Goal: Information Seeking & Learning: Learn about a topic

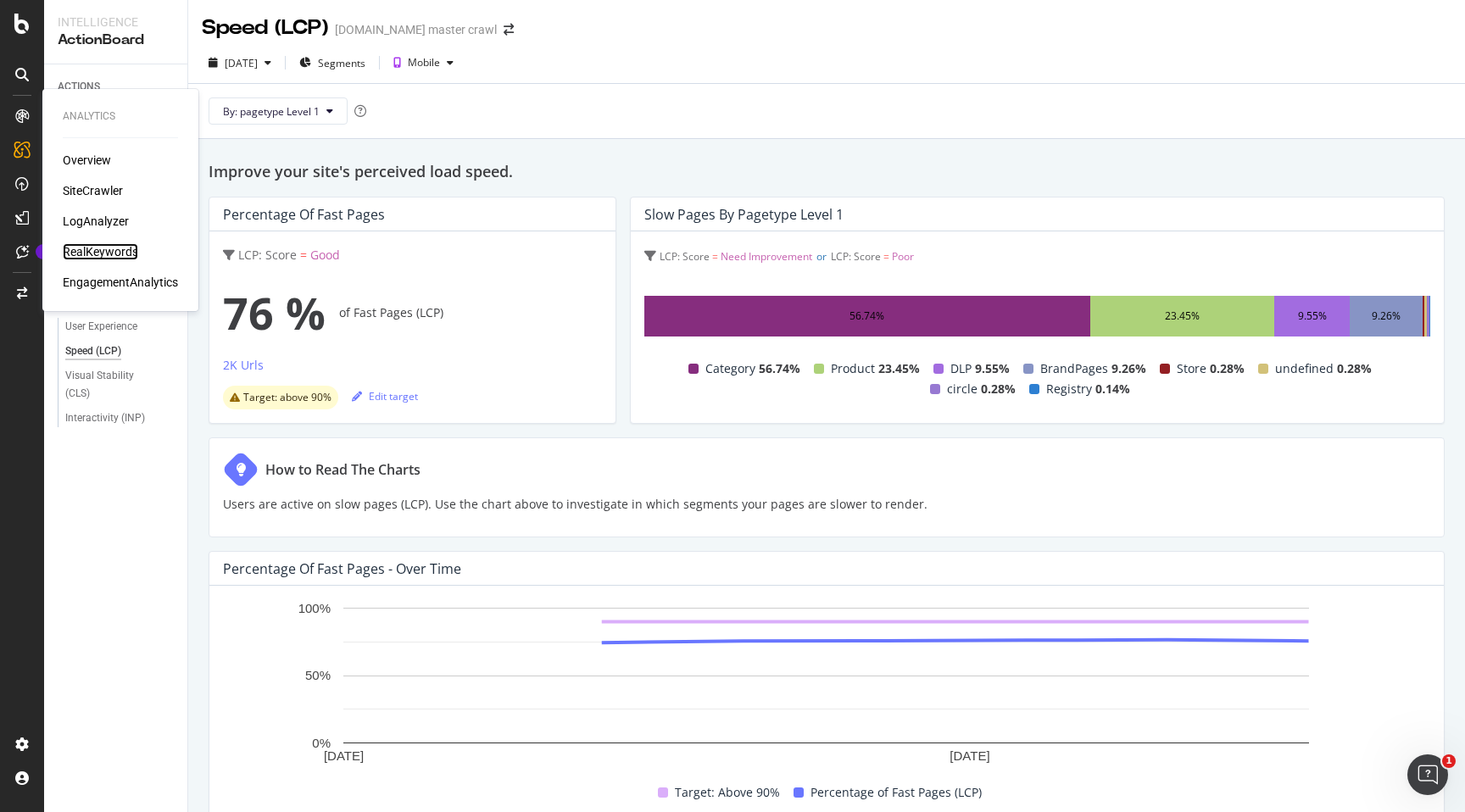
click at [79, 251] on div "RealKeywords" at bounding box center [99, 252] width 75 height 17
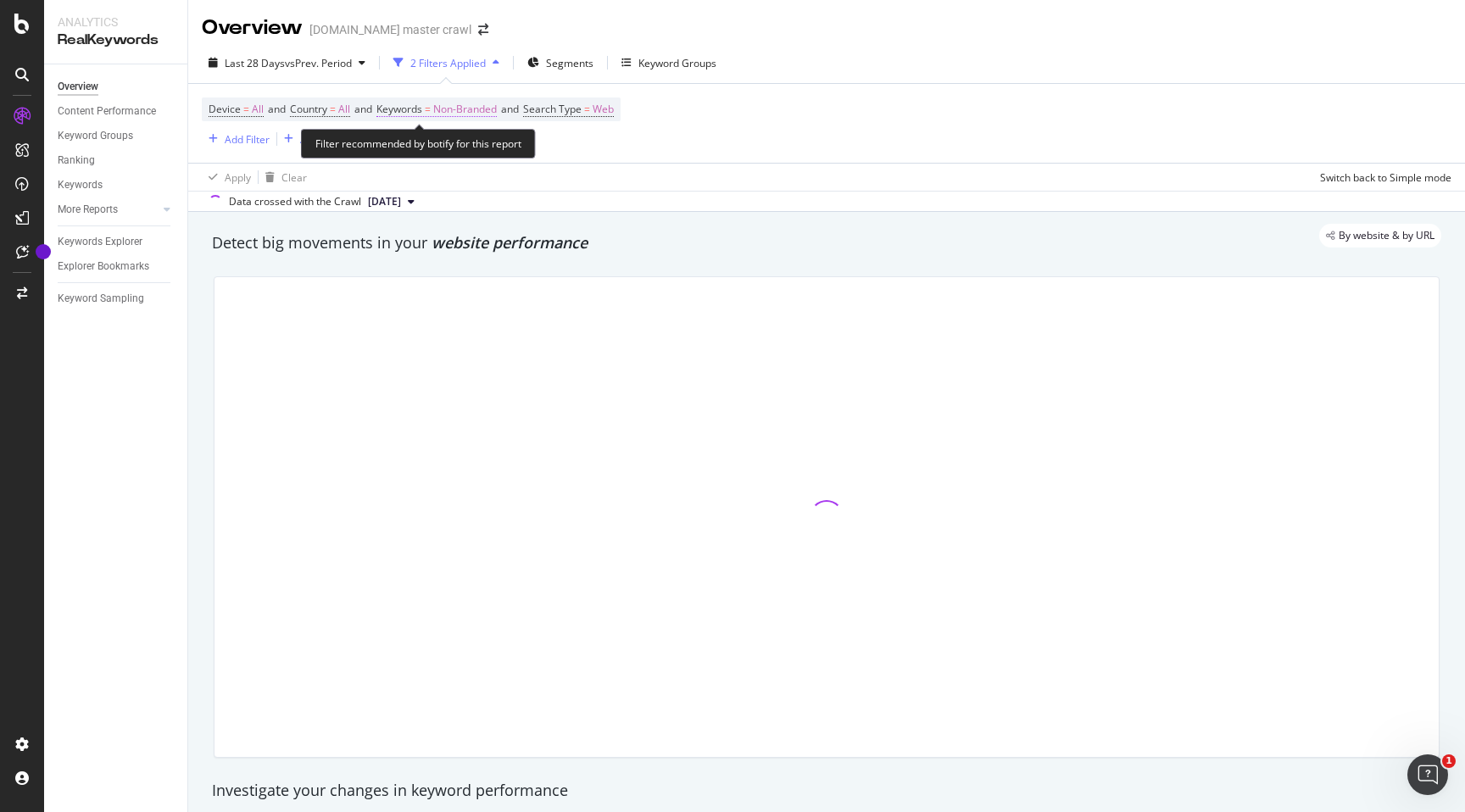
click at [455, 111] on span "Non-Branded" at bounding box center [465, 110] width 63 height 24
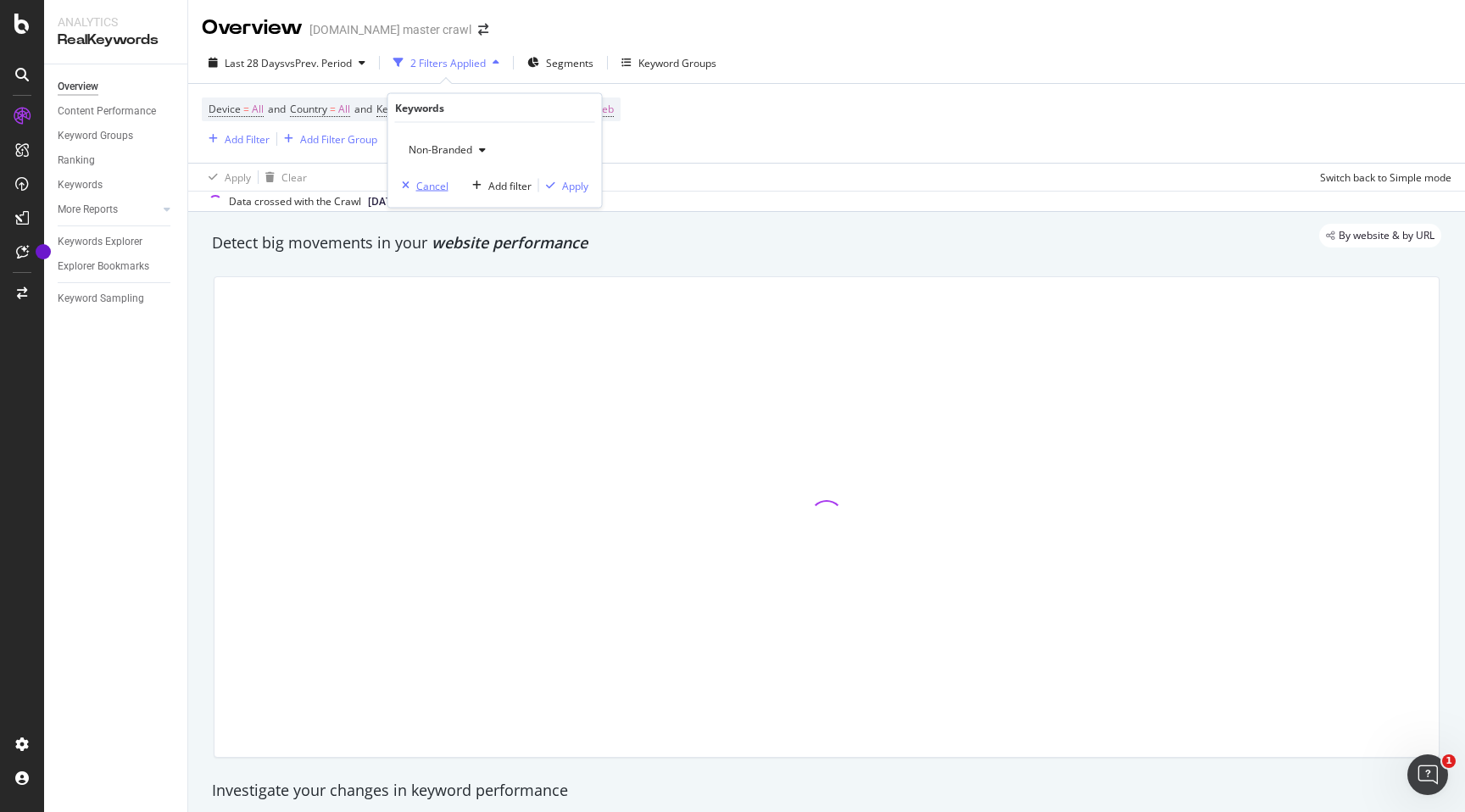
click at [411, 182] on div "button" at bounding box center [405, 185] width 21 height 10
click at [248, 142] on div "Add Filter" at bounding box center [247, 139] width 45 height 15
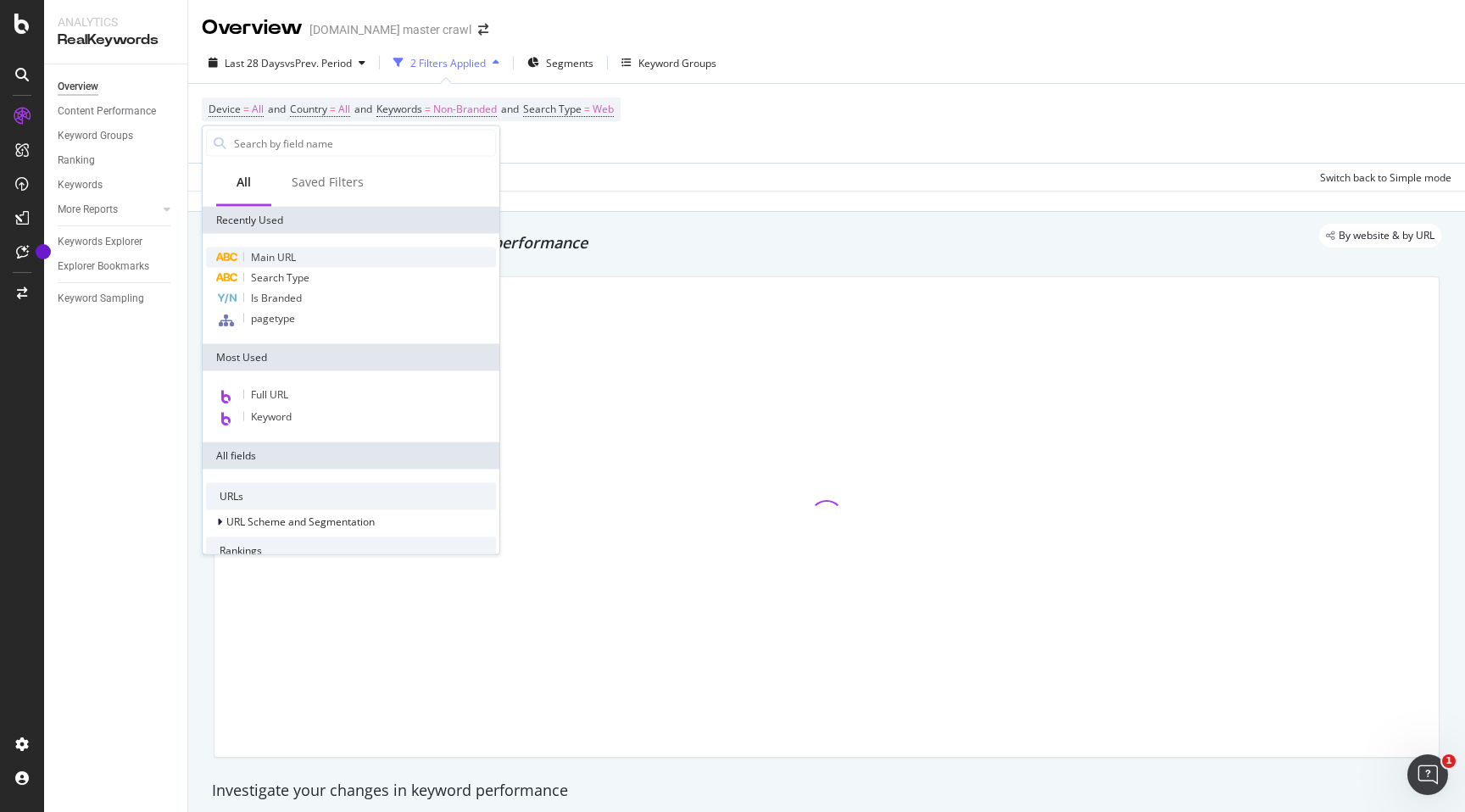
click at [258, 257] on span "Main URL" at bounding box center [273, 257] width 45 height 15
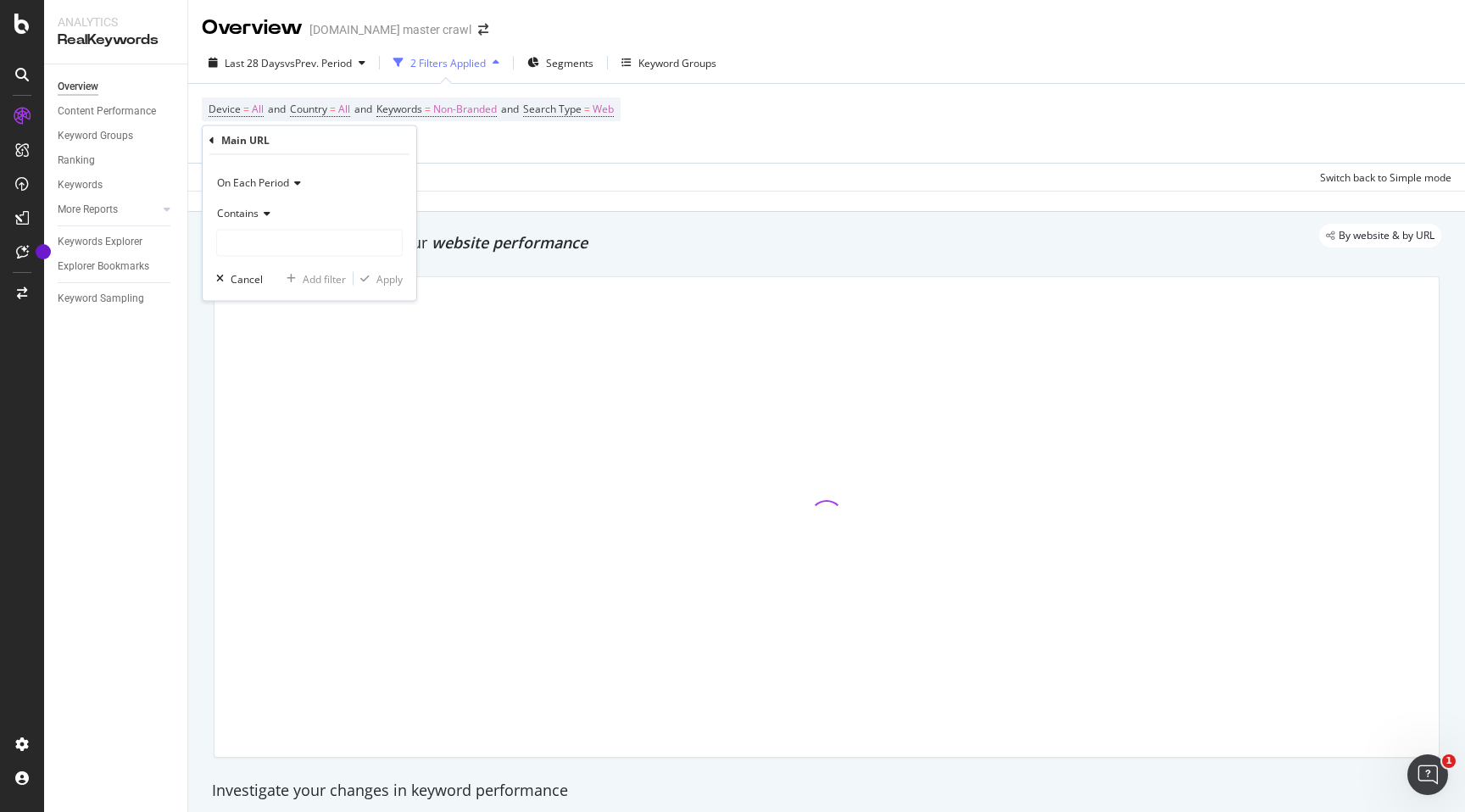
click at [240, 218] on span "Contains" at bounding box center [237, 213] width 42 height 15
click at [243, 381] on span "Contains" at bounding box center [247, 379] width 45 height 15
click at [249, 245] on input "text" at bounding box center [309, 242] width 185 height 27
click at [225, 175] on span "On Each Period" at bounding box center [253, 182] width 73 height 15
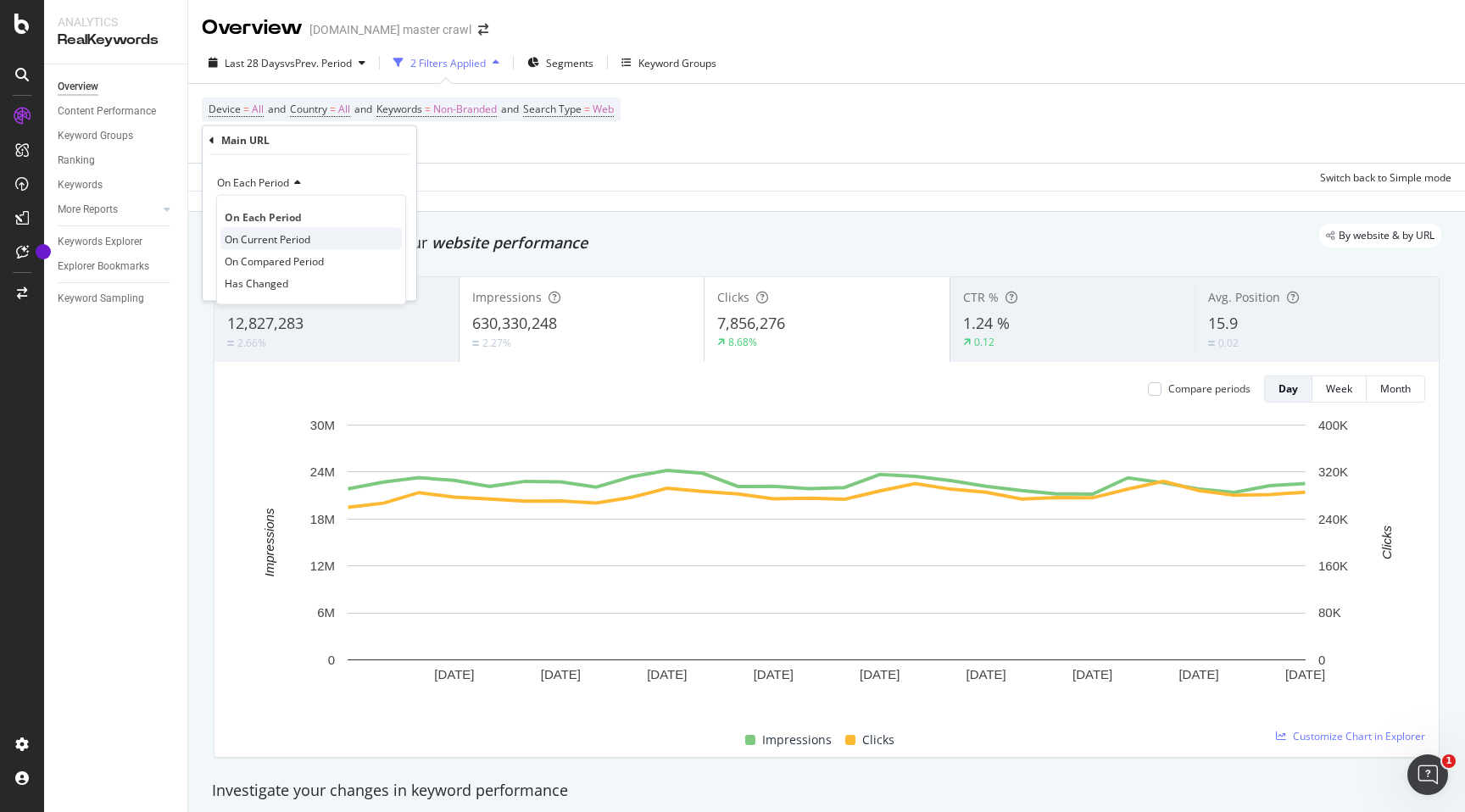
click at [245, 236] on span "On Current Period" at bounding box center [268, 239] width 86 height 15
click at [259, 249] on input "+" at bounding box center [297, 242] width 160 height 27
type input "back+to+school"
click at [374, 279] on div "button" at bounding box center [364, 279] width 23 height 10
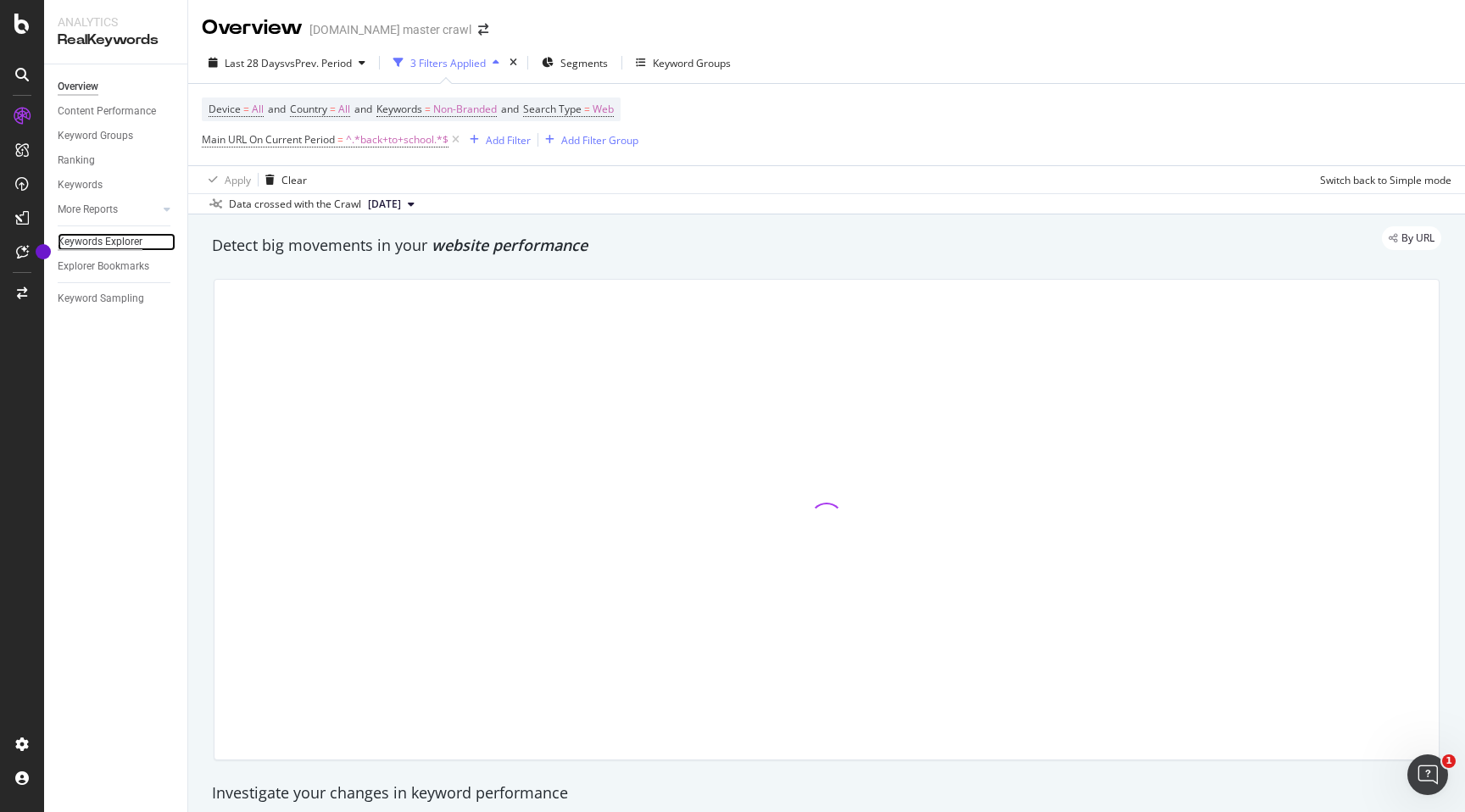
click at [121, 238] on div "Keywords Explorer" at bounding box center [99, 242] width 85 height 18
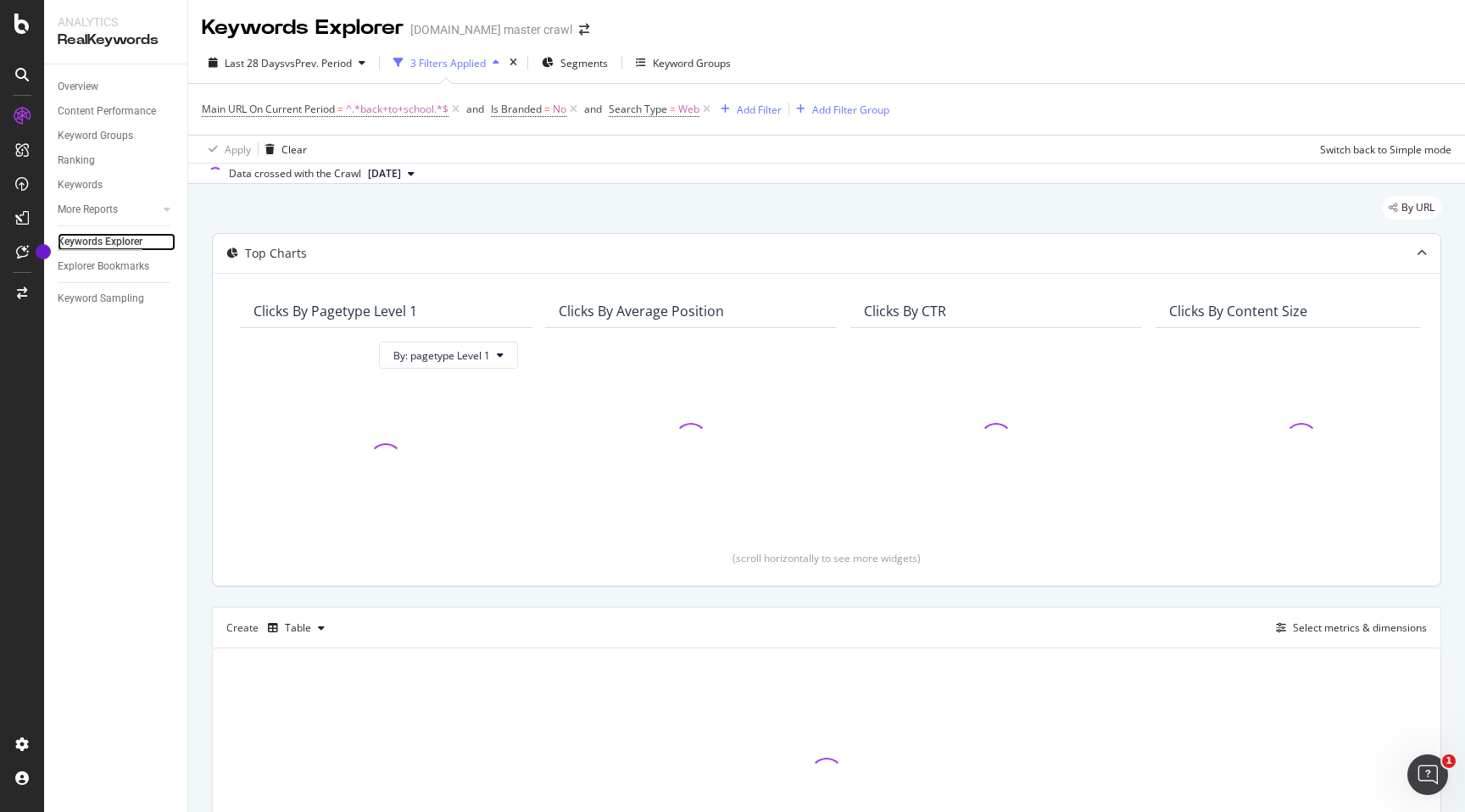
scroll to position [150, 0]
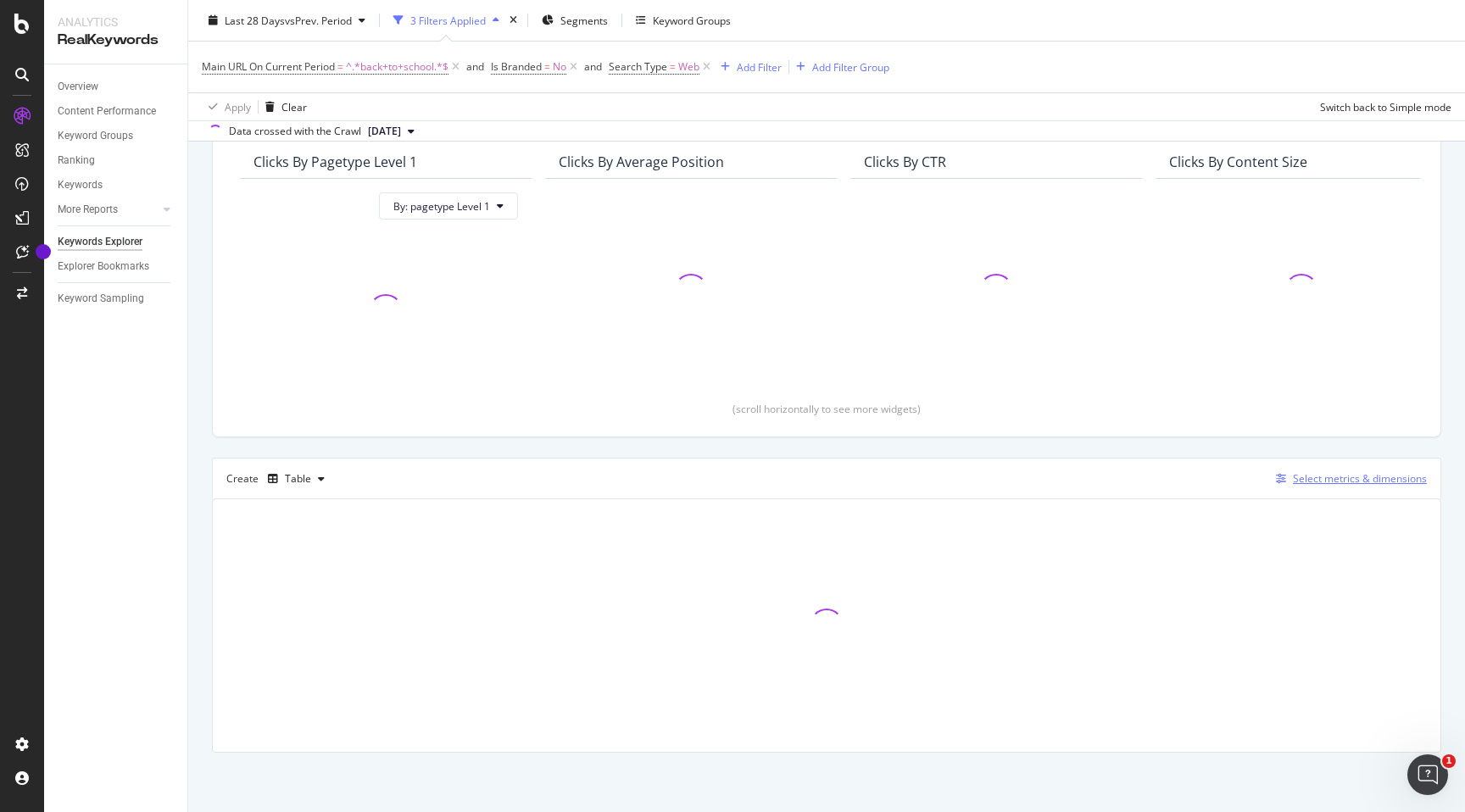
click at [1320, 471] on div "Select metrics & dimensions" at bounding box center [1360, 478] width 134 height 15
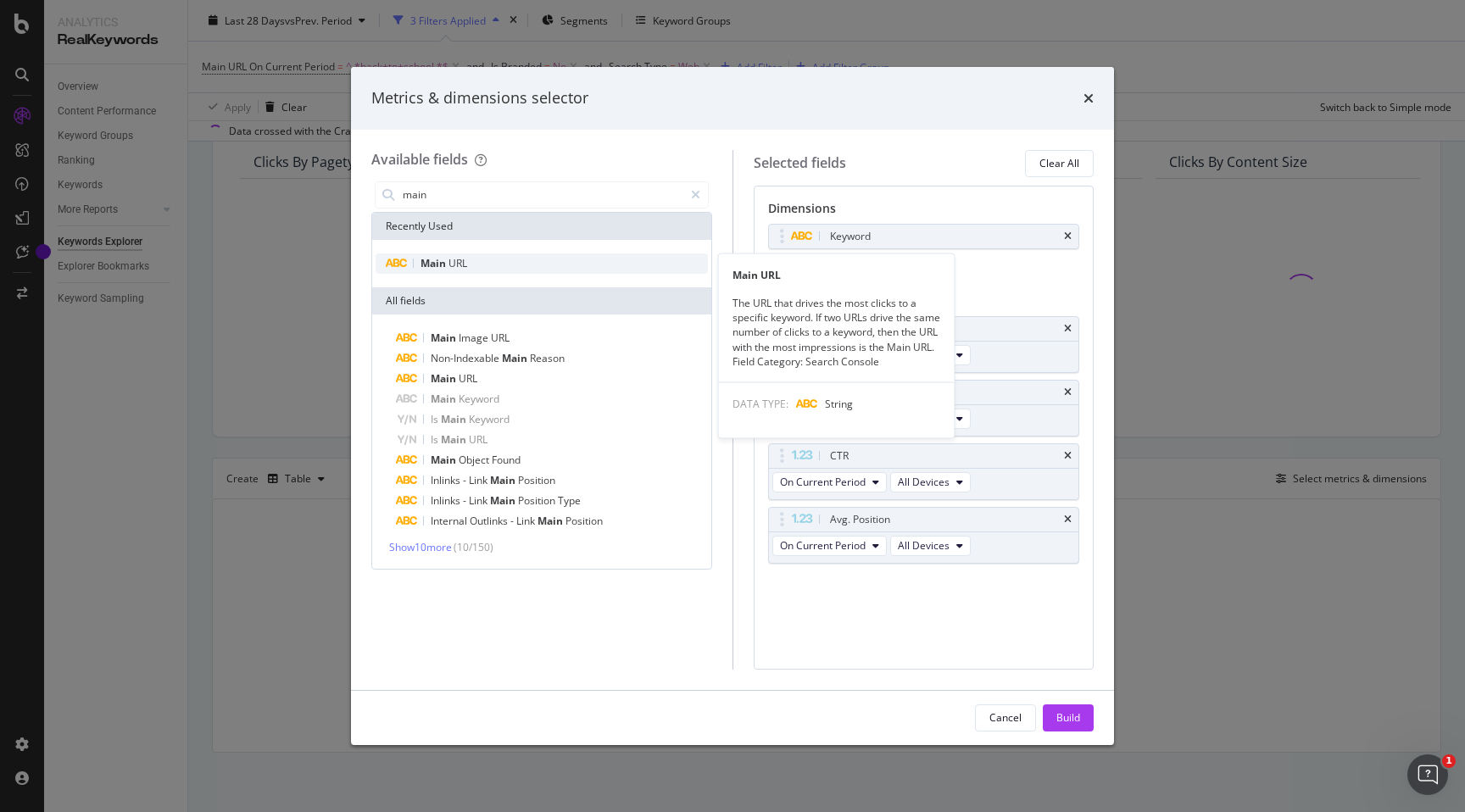
type input "main"
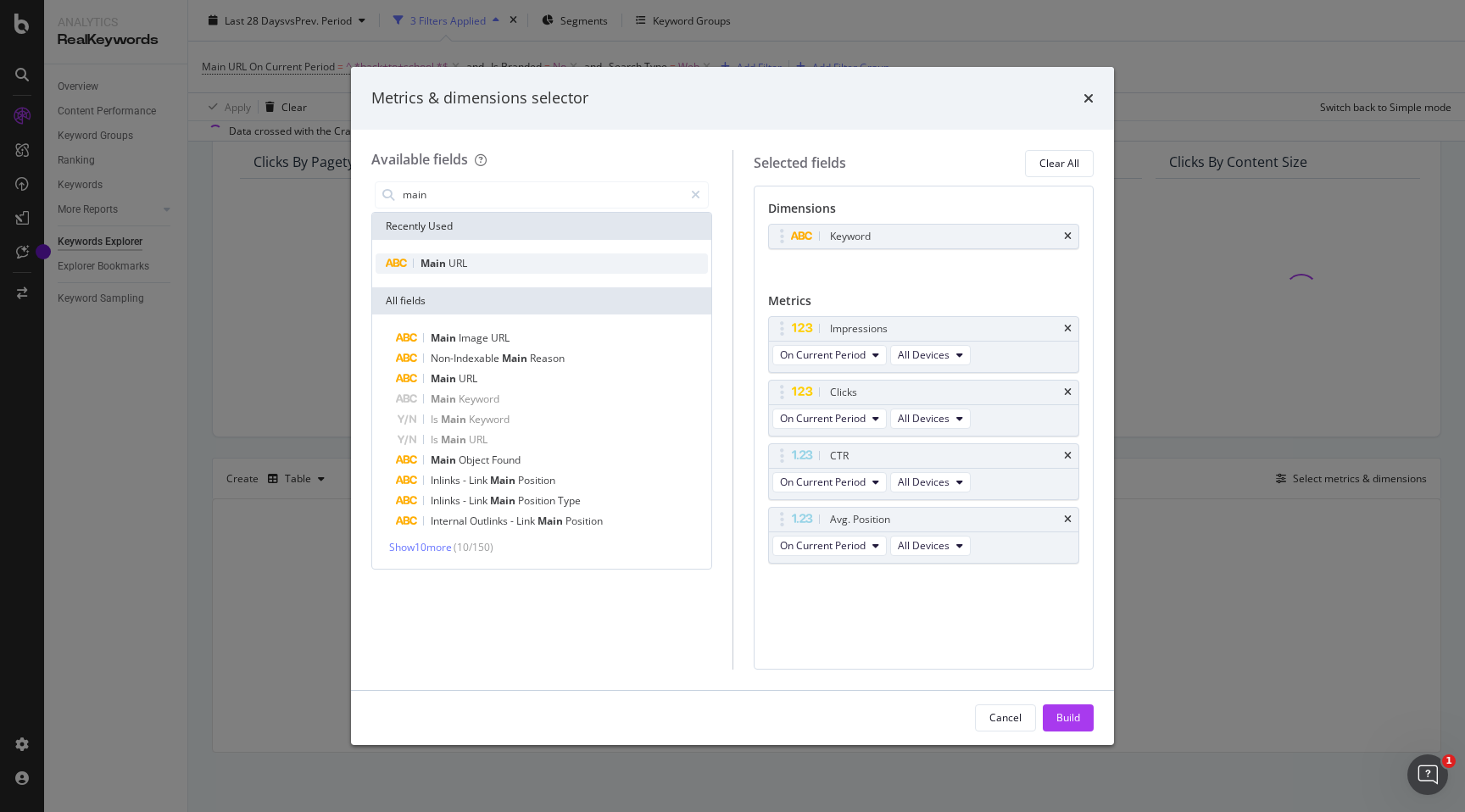
click at [477, 265] on div "Main URL" at bounding box center [542, 264] width 333 height 20
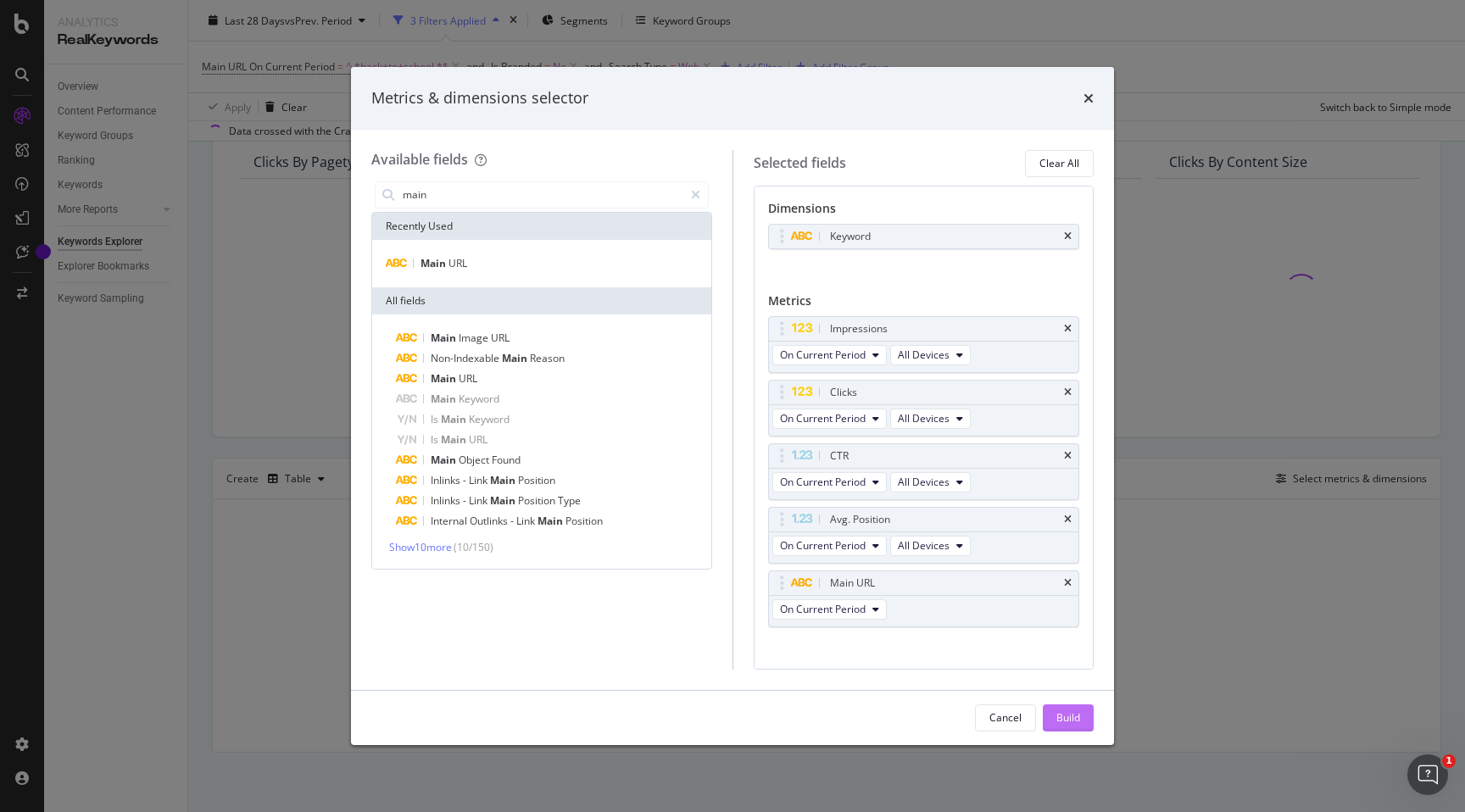
click at [1065, 718] on div "Build" at bounding box center [1068, 717] width 24 height 15
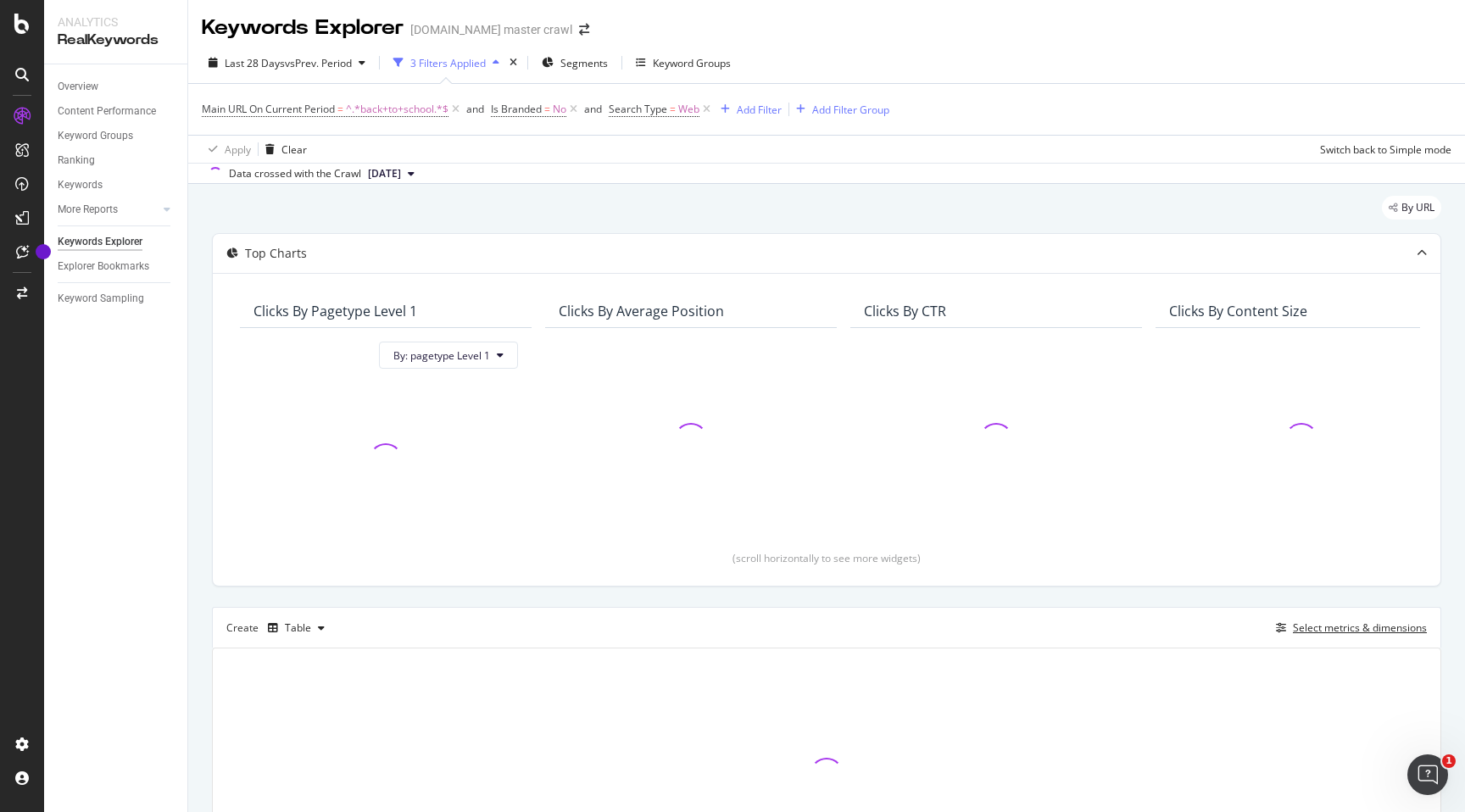
scroll to position [150, 0]
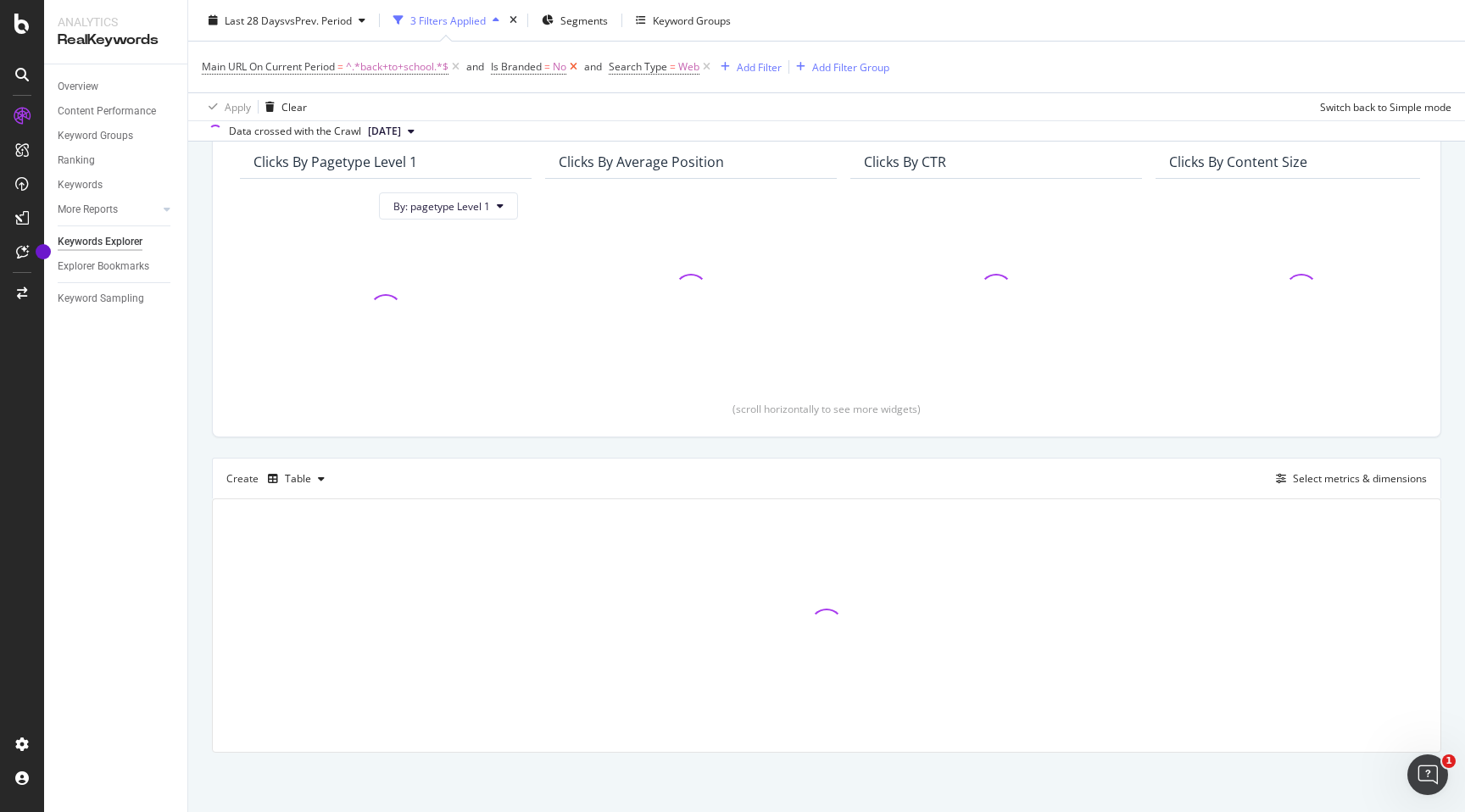
click at [578, 65] on icon at bounding box center [574, 67] width 15 height 17
click at [590, 67] on icon at bounding box center [589, 67] width 15 height 17
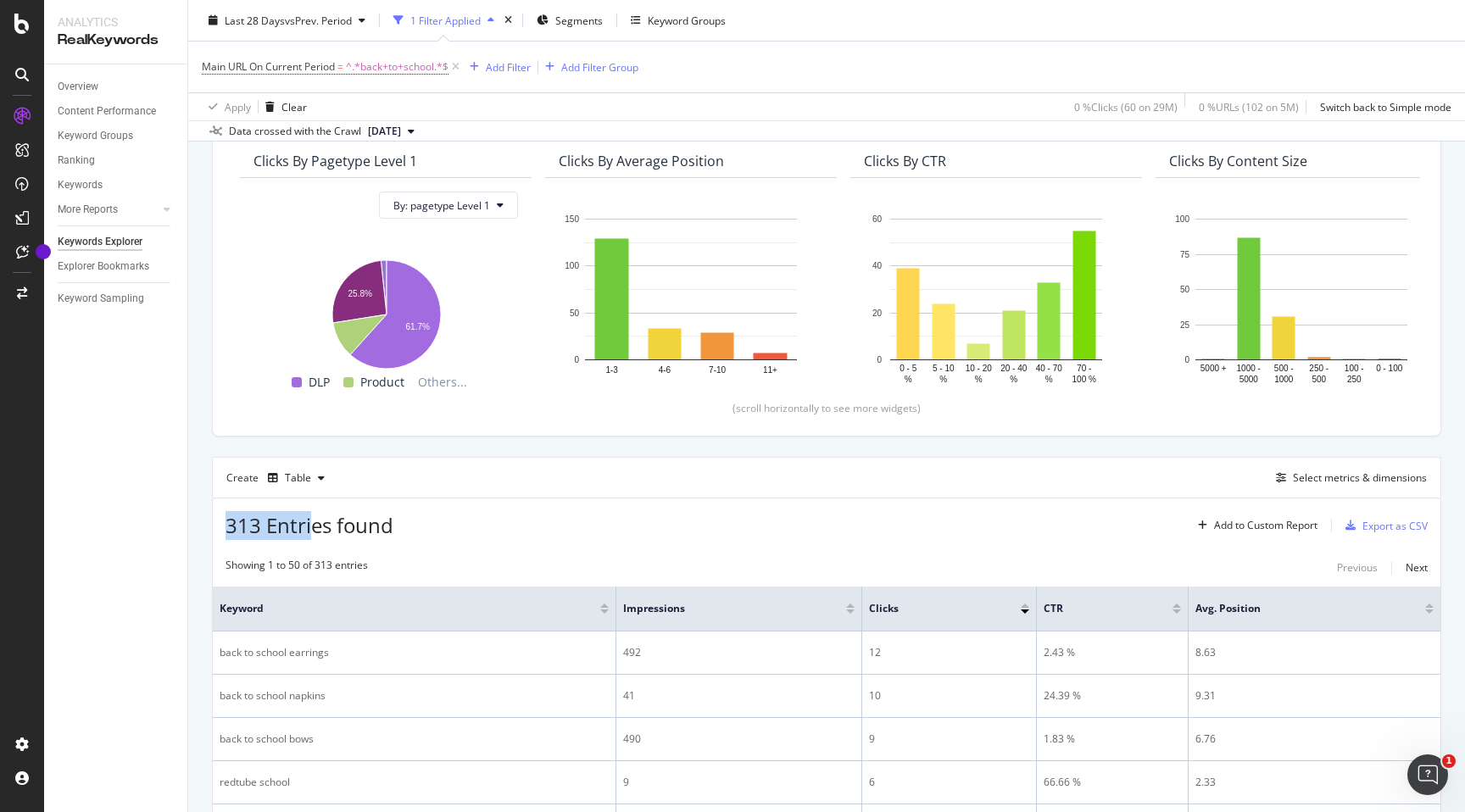
drag, startPoint x: 228, startPoint y: 526, endPoint x: 314, endPoint y: 530, distance: 86.1
click at [313, 530] on span "313 Entries found" at bounding box center [310, 525] width 168 height 28
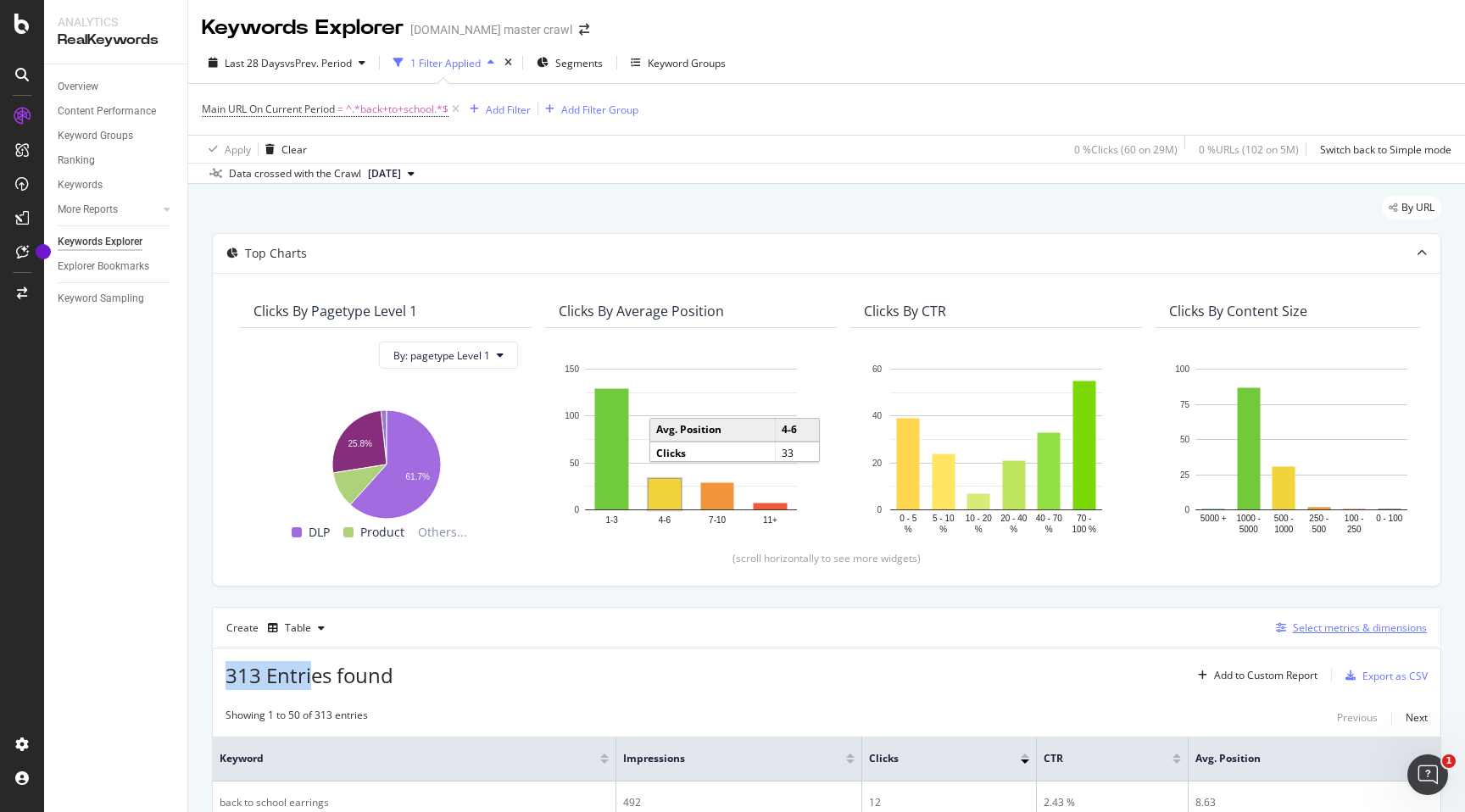
click at [1292, 631] on div "button" at bounding box center [1281, 627] width 24 height 10
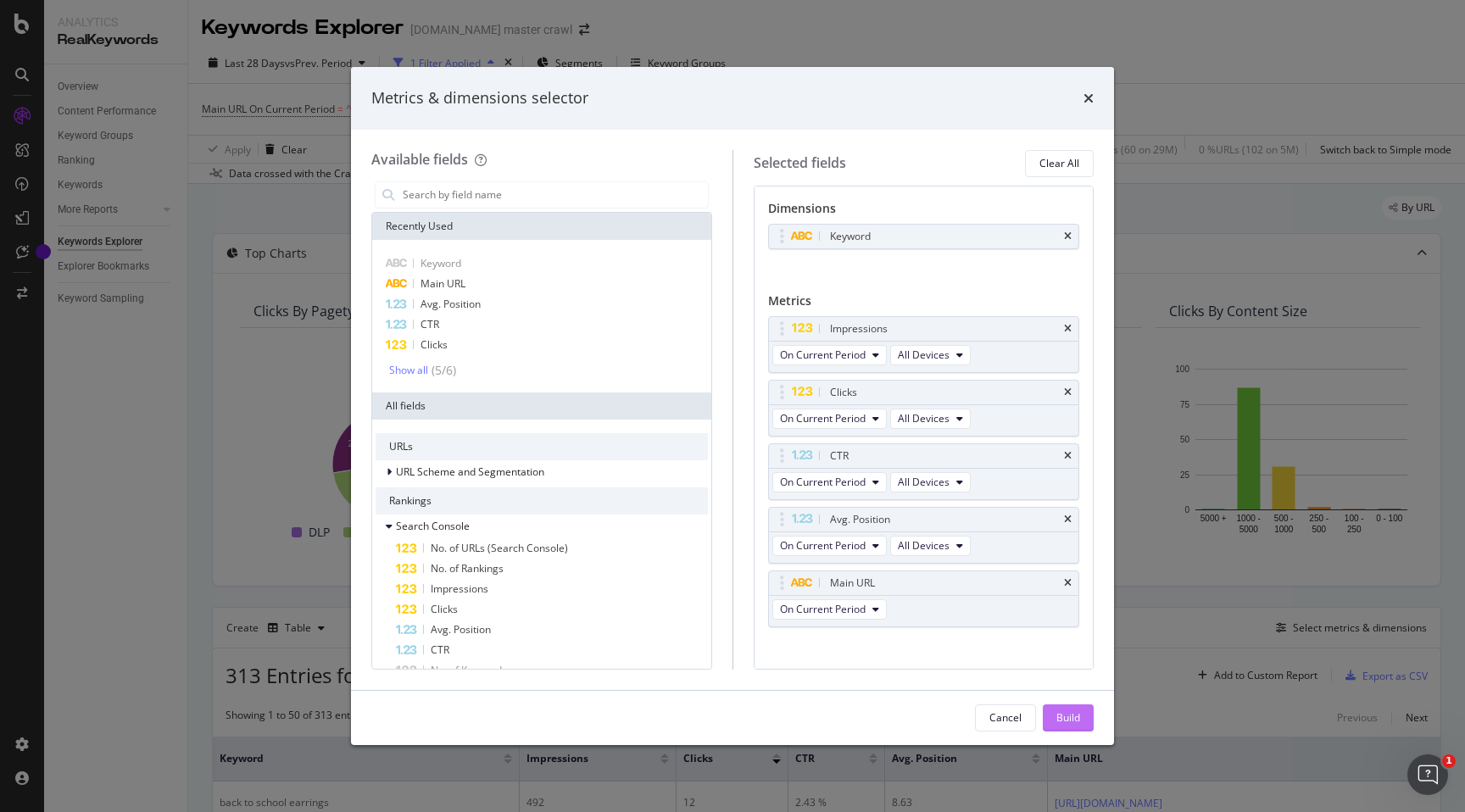
click at [1062, 725] on div "Build" at bounding box center [1068, 717] width 24 height 15
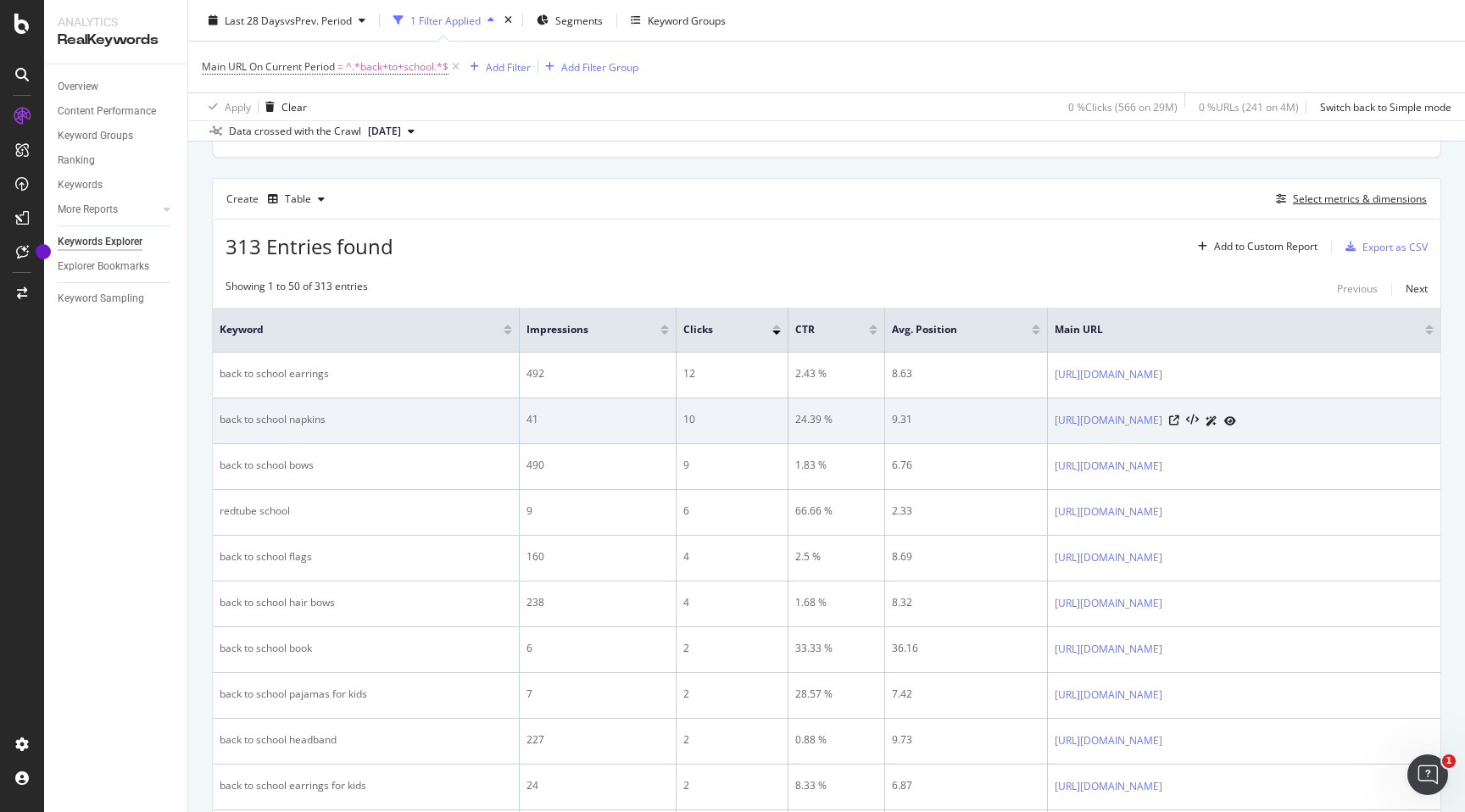
scroll to position [419, 0]
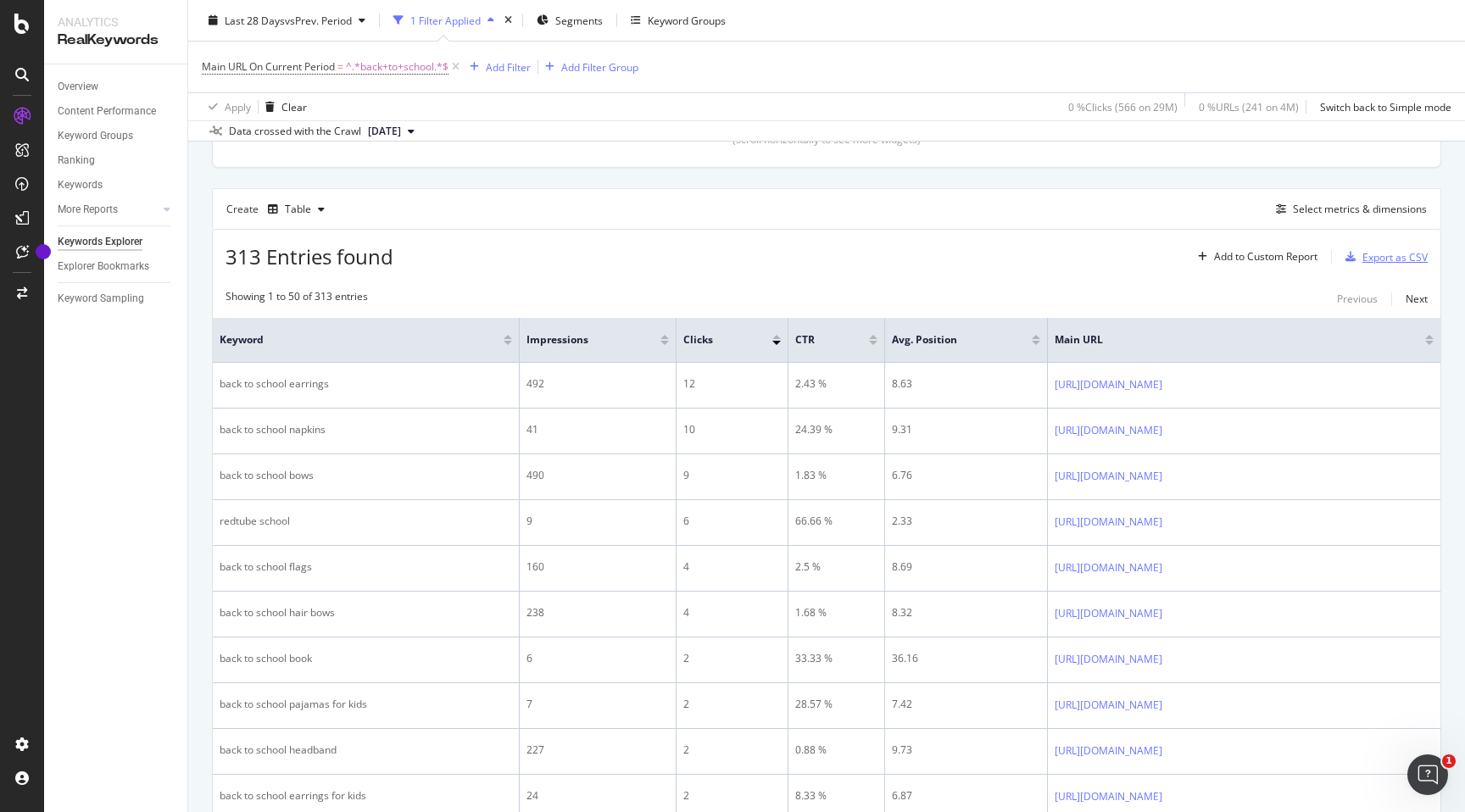
click at [1371, 252] on div "Export as CSV" at bounding box center [1395, 257] width 65 height 15
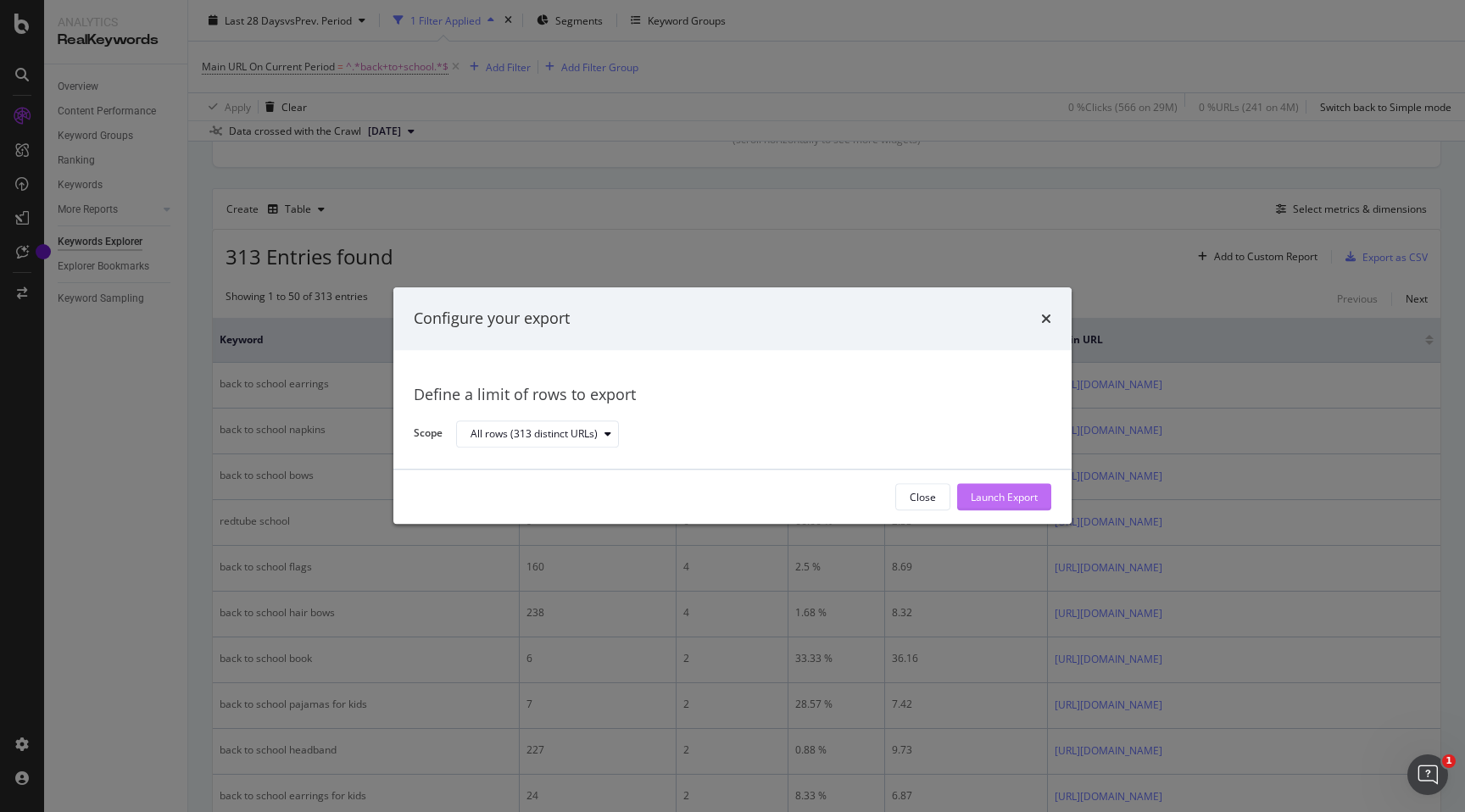
click at [1027, 498] on div "Launch Export" at bounding box center [1004, 497] width 67 height 15
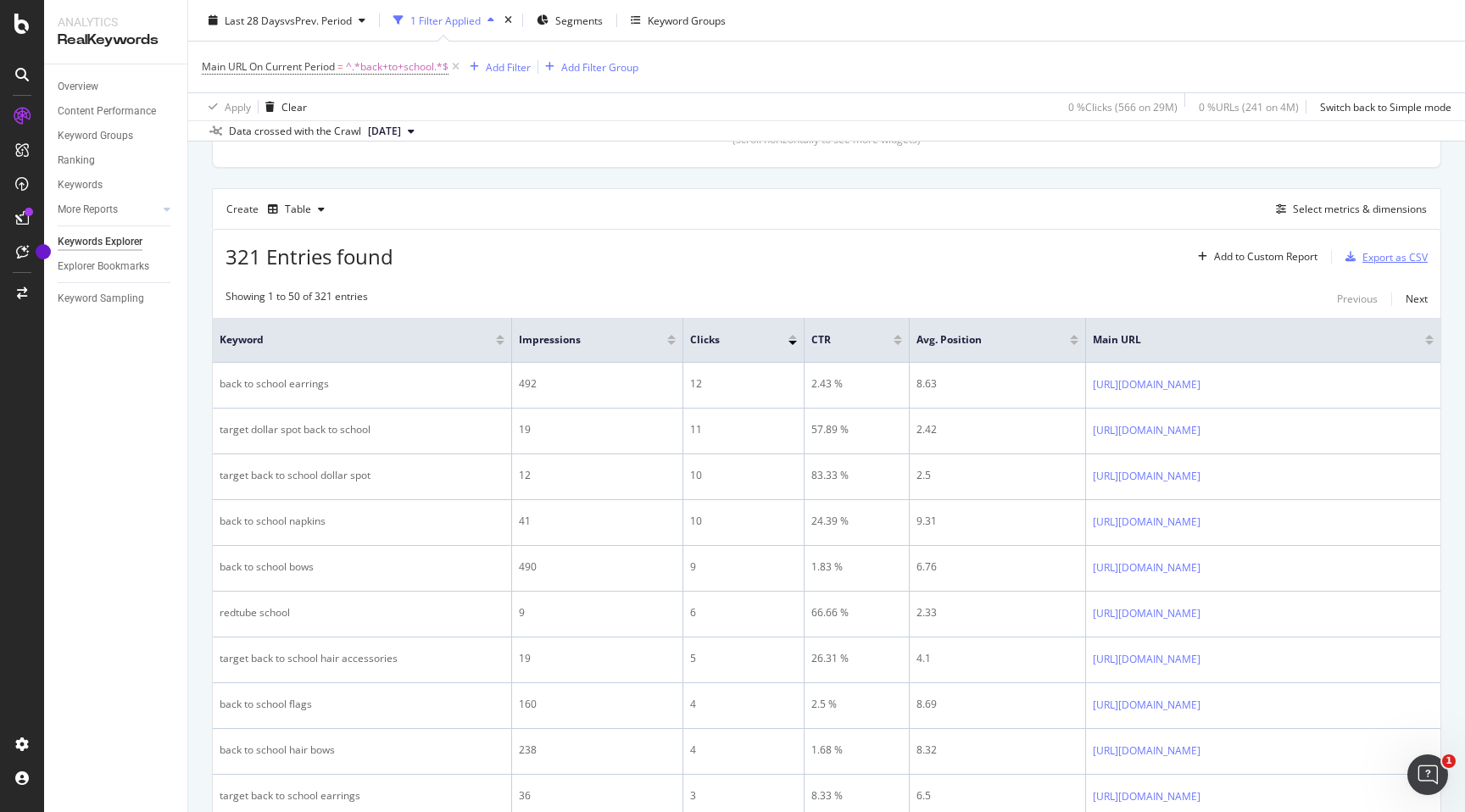
scroll to position [0, 0]
